Goal: Transaction & Acquisition: Purchase product/service

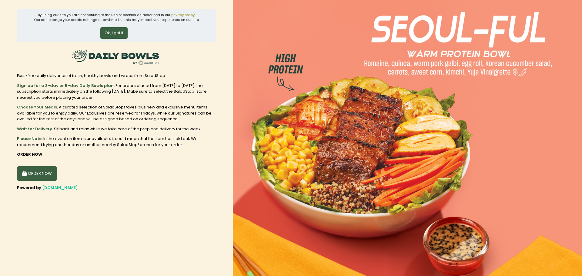
click at [282, 121] on img at bounding box center [407, 138] width 349 height 276
click at [126, 32] on button "Ok, I got it" at bounding box center [113, 33] width 27 height 12
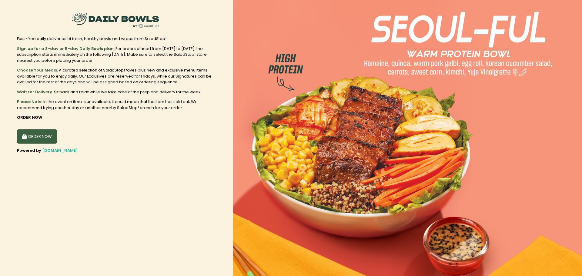
click at [264, 121] on img at bounding box center [407, 138] width 349 height 276
click at [47, 141] on button "ORDER NOW" at bounding box center [37, 136] width 40 height 15
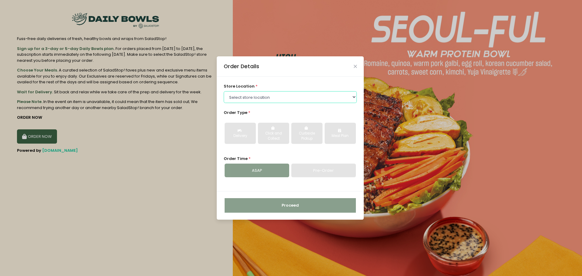
click at [286, 98] on select "Select store location [GEOGRAPHIC_DATA] [PERSON_NAME][GEOGRAPHIC_DATA] [GEOGRAP…" at bounding box center [290, 97] width 133 height 12
select select "67e39667d94a29a58c2b6ce2"
click at [224, 91] on select "Select store location [GEOGRAPHIC_DATA] [PERSON_NAME][GEOGRAPHIC_DATA] [GEOGRAP…" at bounding box center [290, 97] width 133 height 12
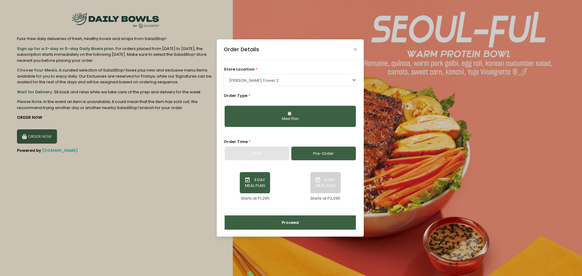
click at [256, 153] on div "ASAP" at bounding box center [257, 154] width 65 height 14
click at [358, 49] on div "Order Details" at bounding box center [290, 49] width 147 height 20
click at [355, 51] on icon "Close" at bounding box center [355, 49] width 3 height 5
